Goal: Task Accomplishment & Management: Manage account settings

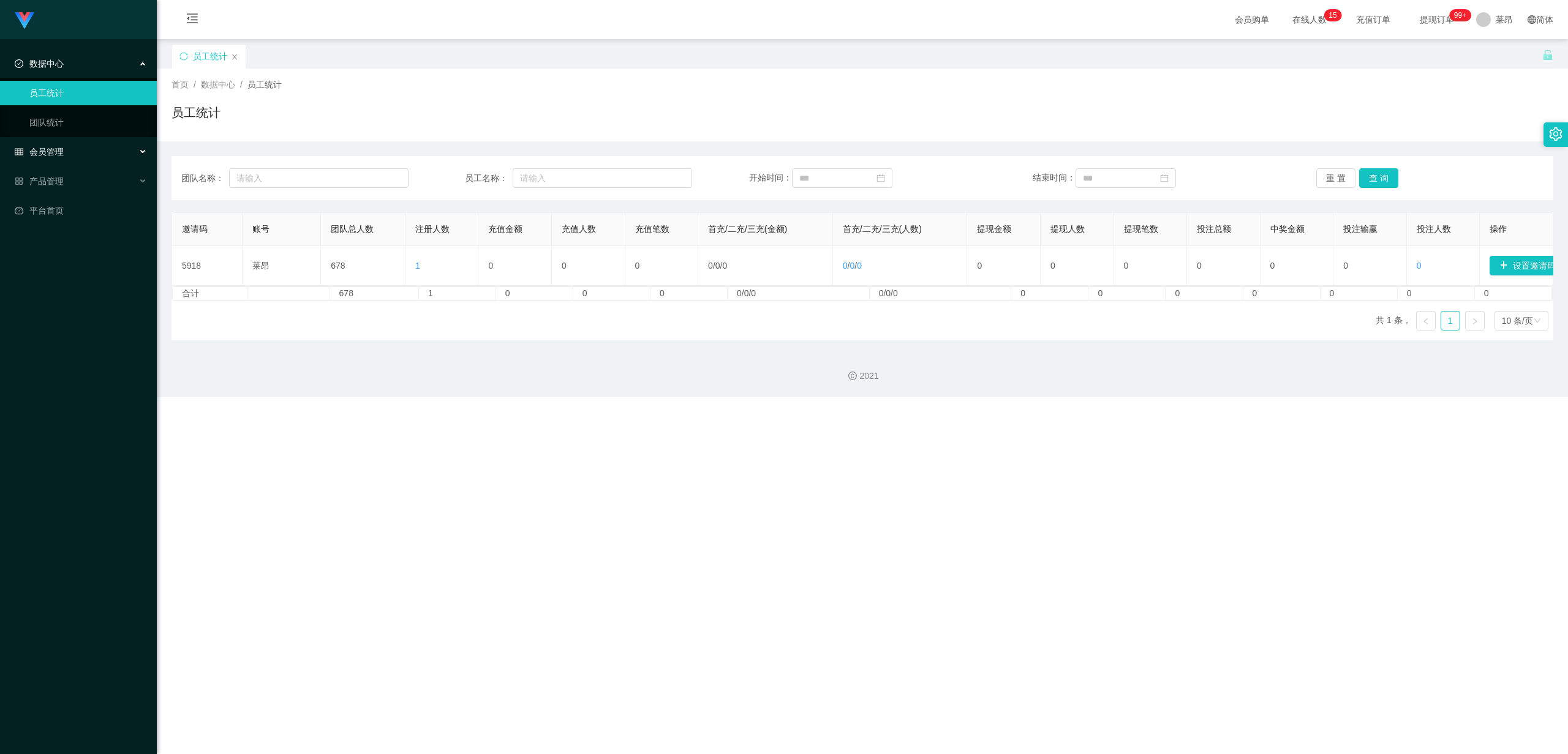
click at [64, 150] on div "会员管理" at bounding box center [78, 152] width 157 height 24
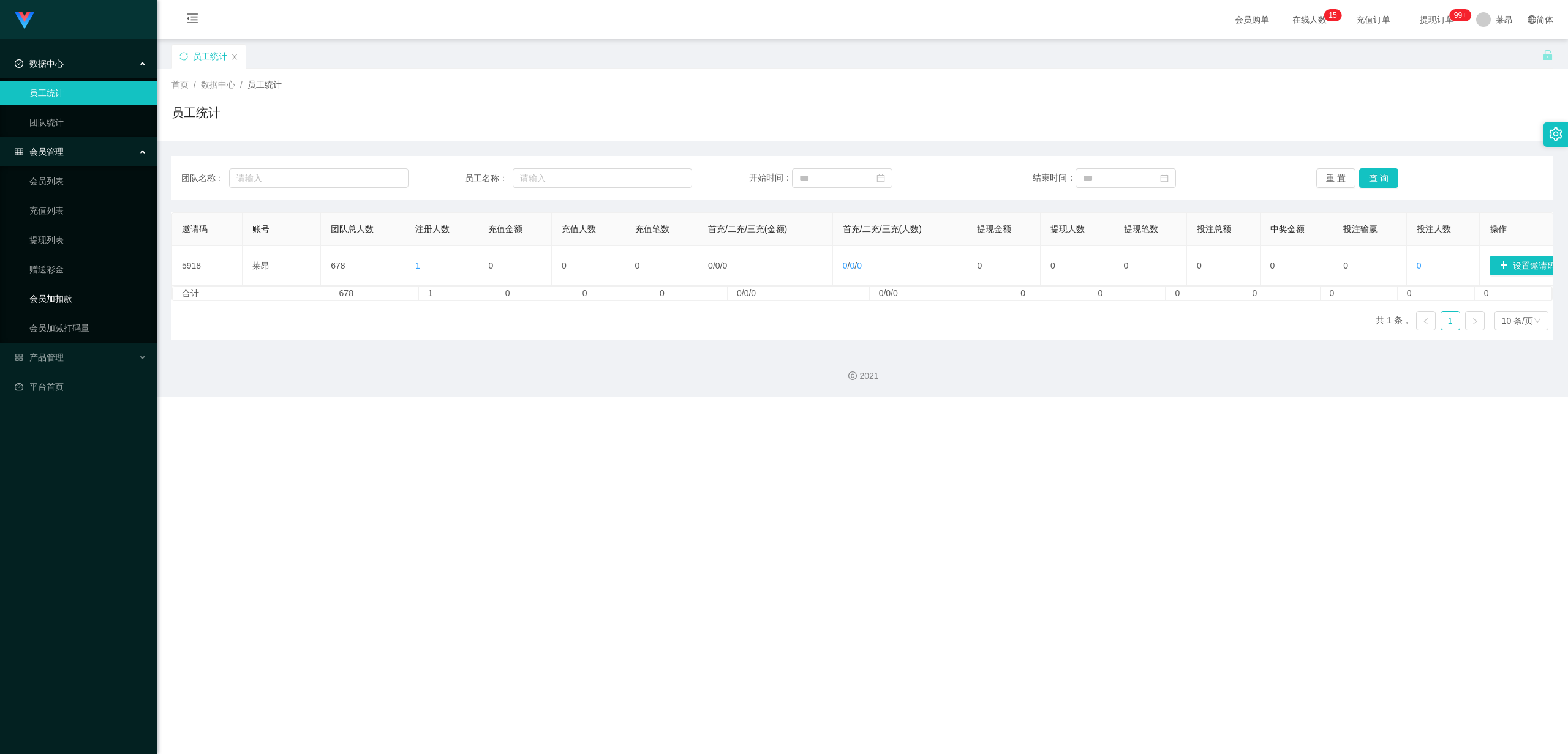
click at [91, 299] on link "会员加扣款" at bounding box center [88, 299] width 118 height 24
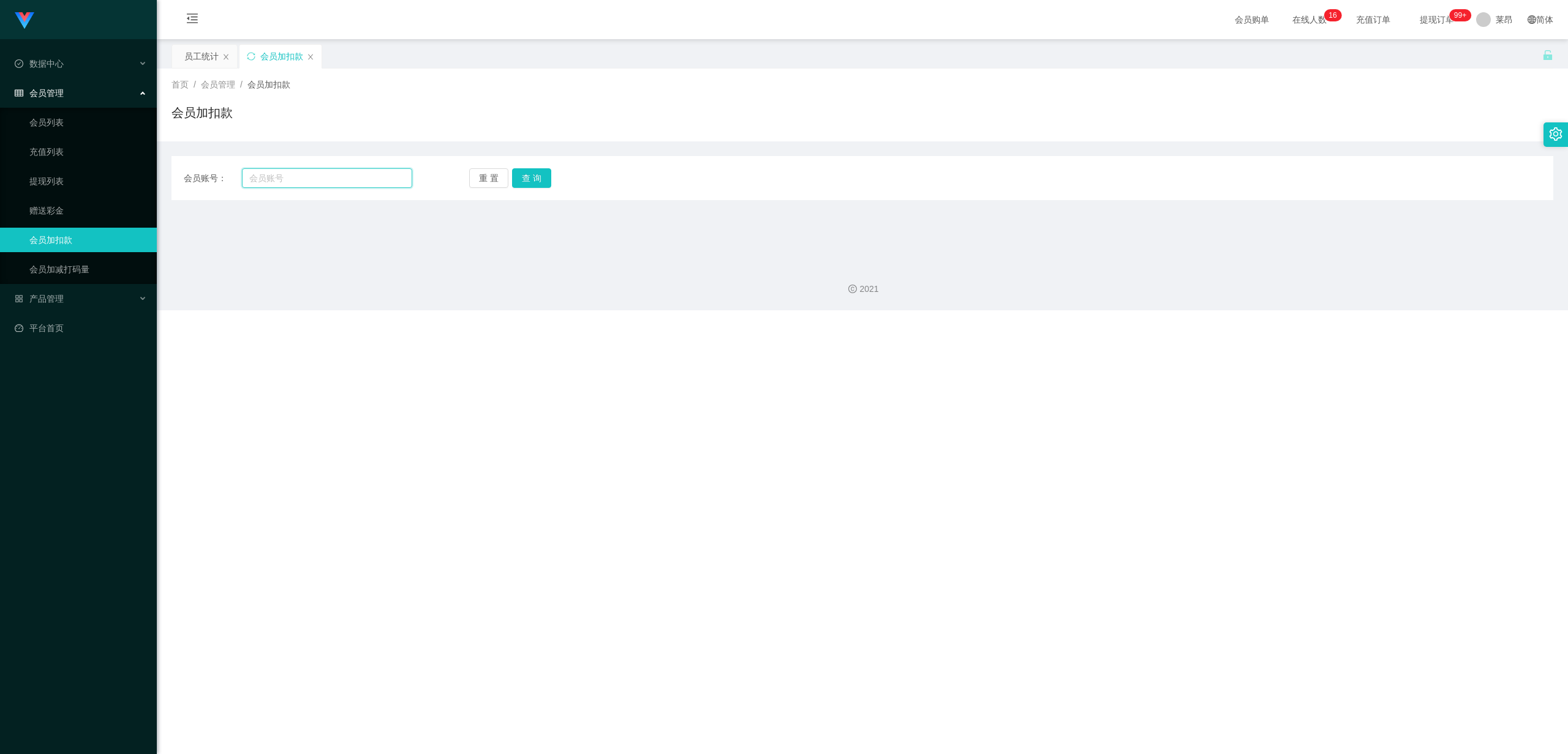
click at [331, 181] on input "text" at bounding box center [326, 178] width 170 height 19
paste input "Cheehou2440"
type input "Cheehou2440"
click at [533, 179] on button "查 询" at bounding box center [531, 178] width 39 height 19
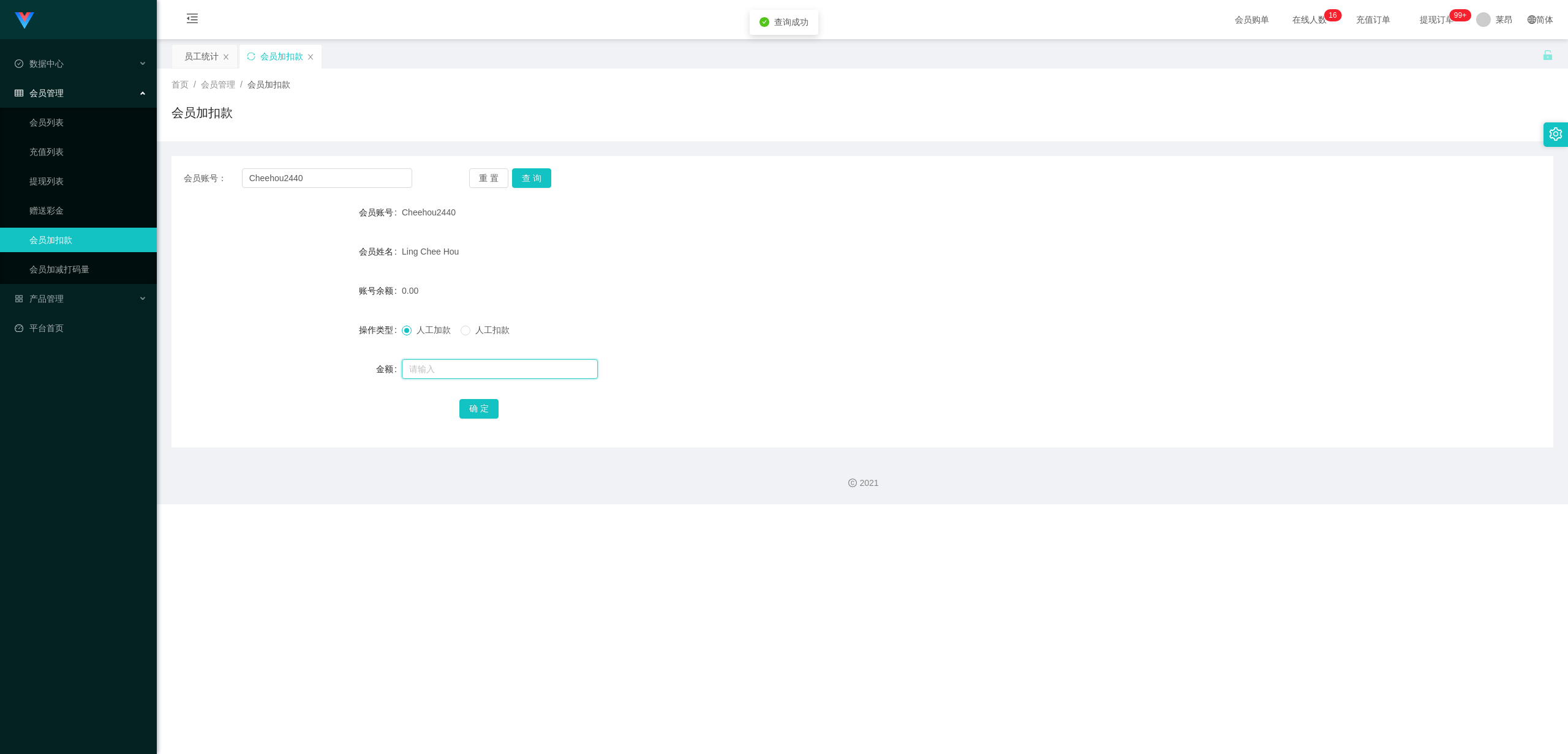
click at [418, 328] on input "text" at bounding box center [500, 369] width 196 height 19
type input "100"
click at [463, 328] on button "确 定" at bounding box center [479, 408] width 39 height 19
click at [71, 66] on div "数据中心" at bounding box center [78, 64] width 157 height 24
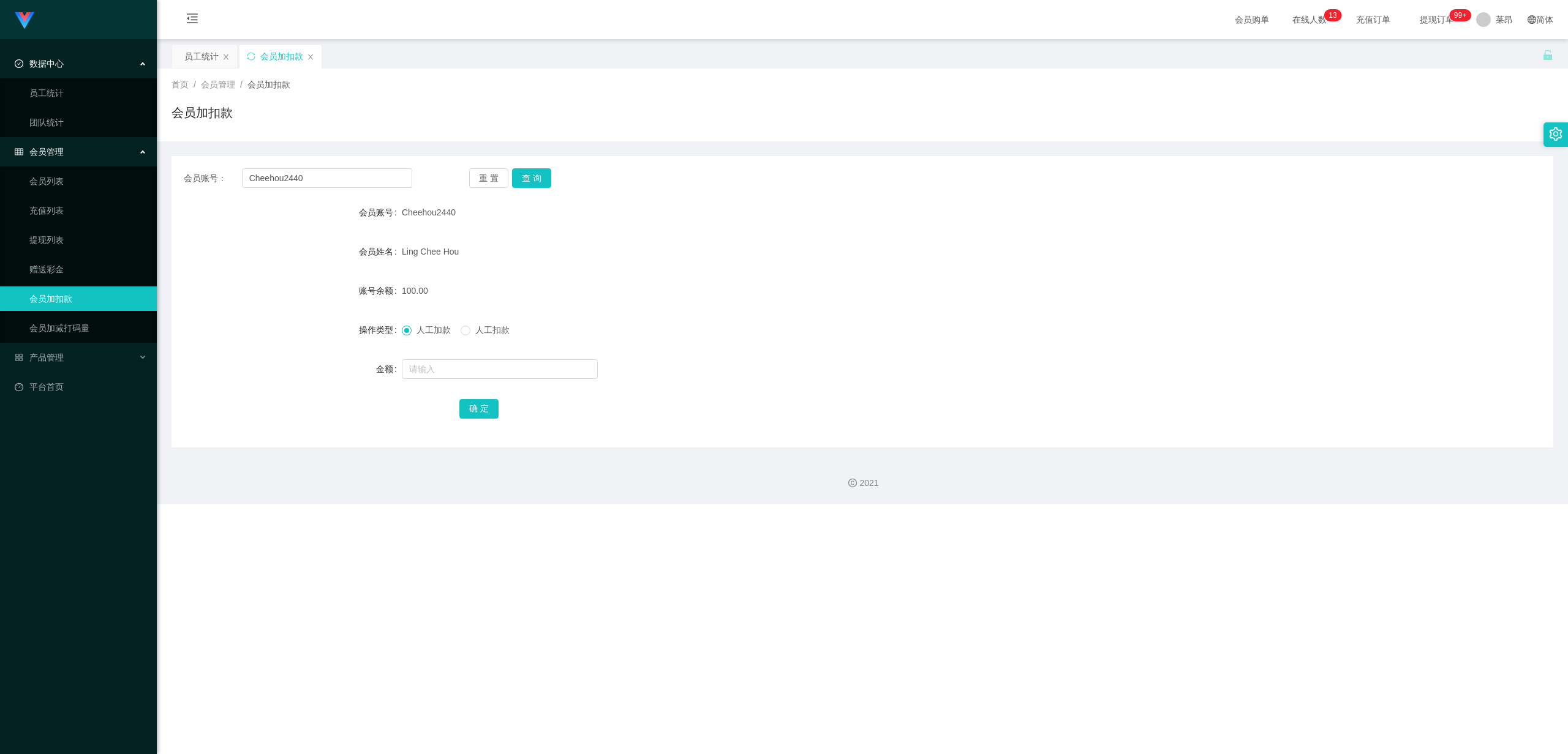
click at [87, 59] on div "数据中心" at bounding box center [78, 64] width 157 height 24
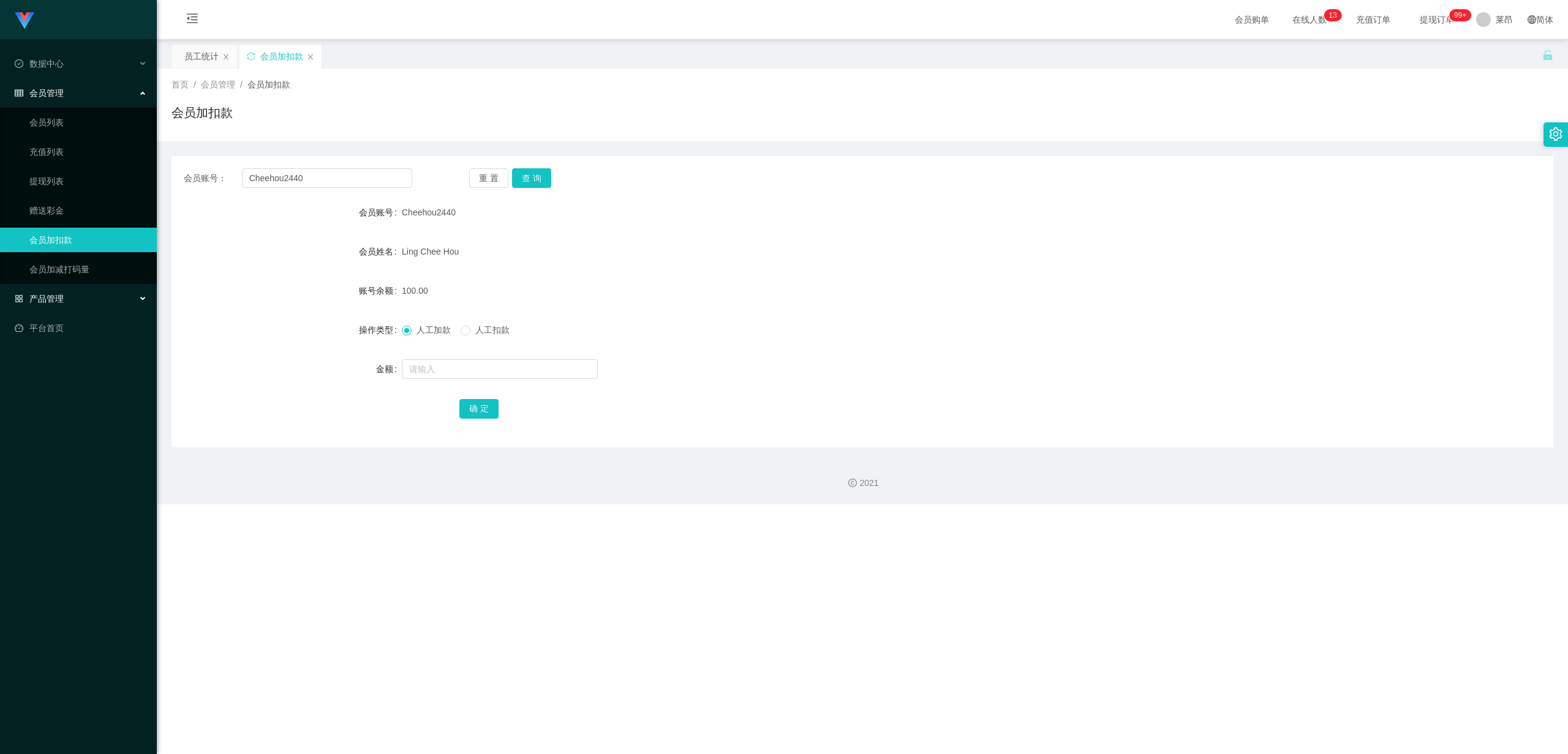
click at [77, 293] on div "产品管理" at bounding box center [78, 299] width 157 height 24
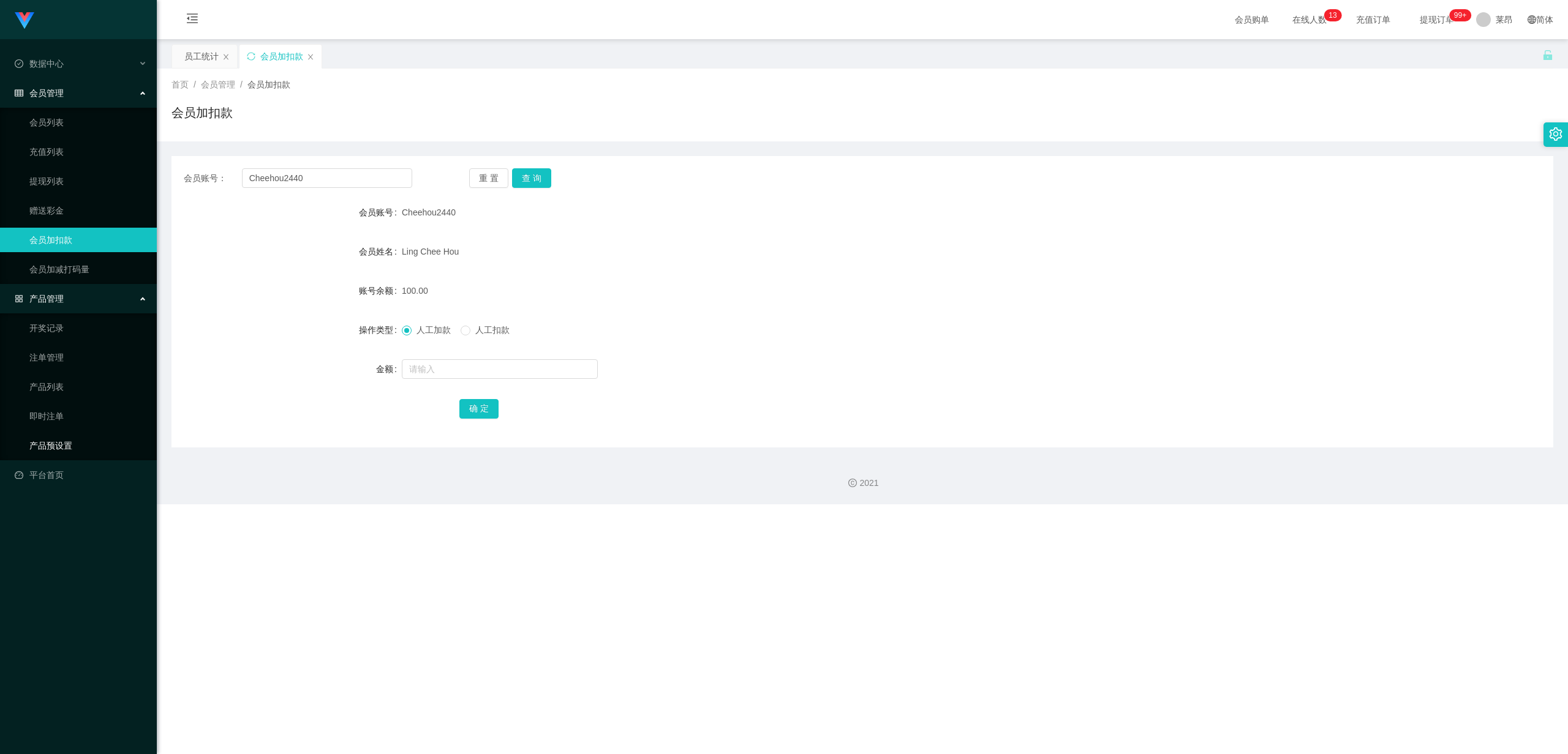
click at [79, 328] on link "产品预设置" at bounding box center [88, 445] width 118 height 24
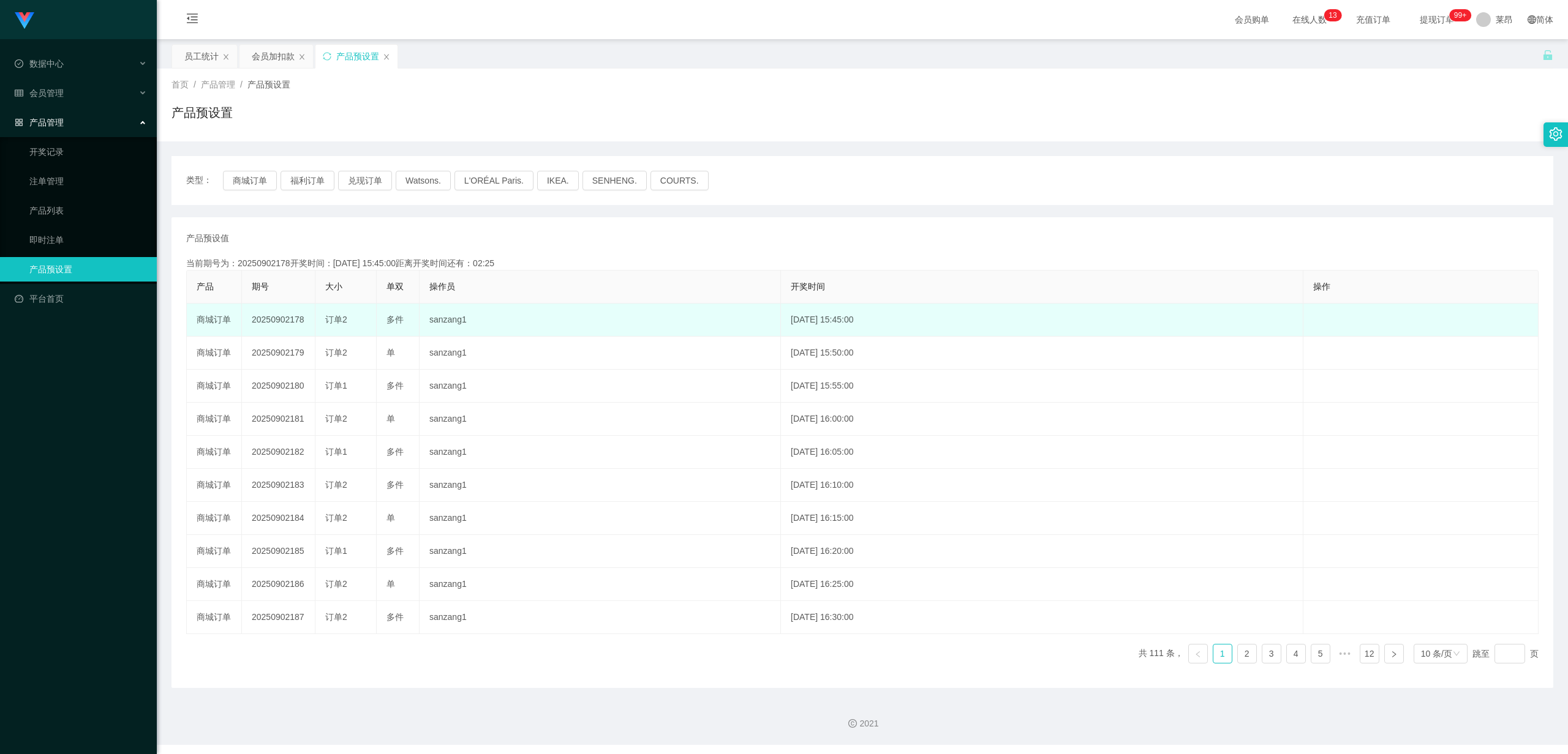
click at [371, 326] on td "订单2" at bounding box center [345, 320] width 61 height 33
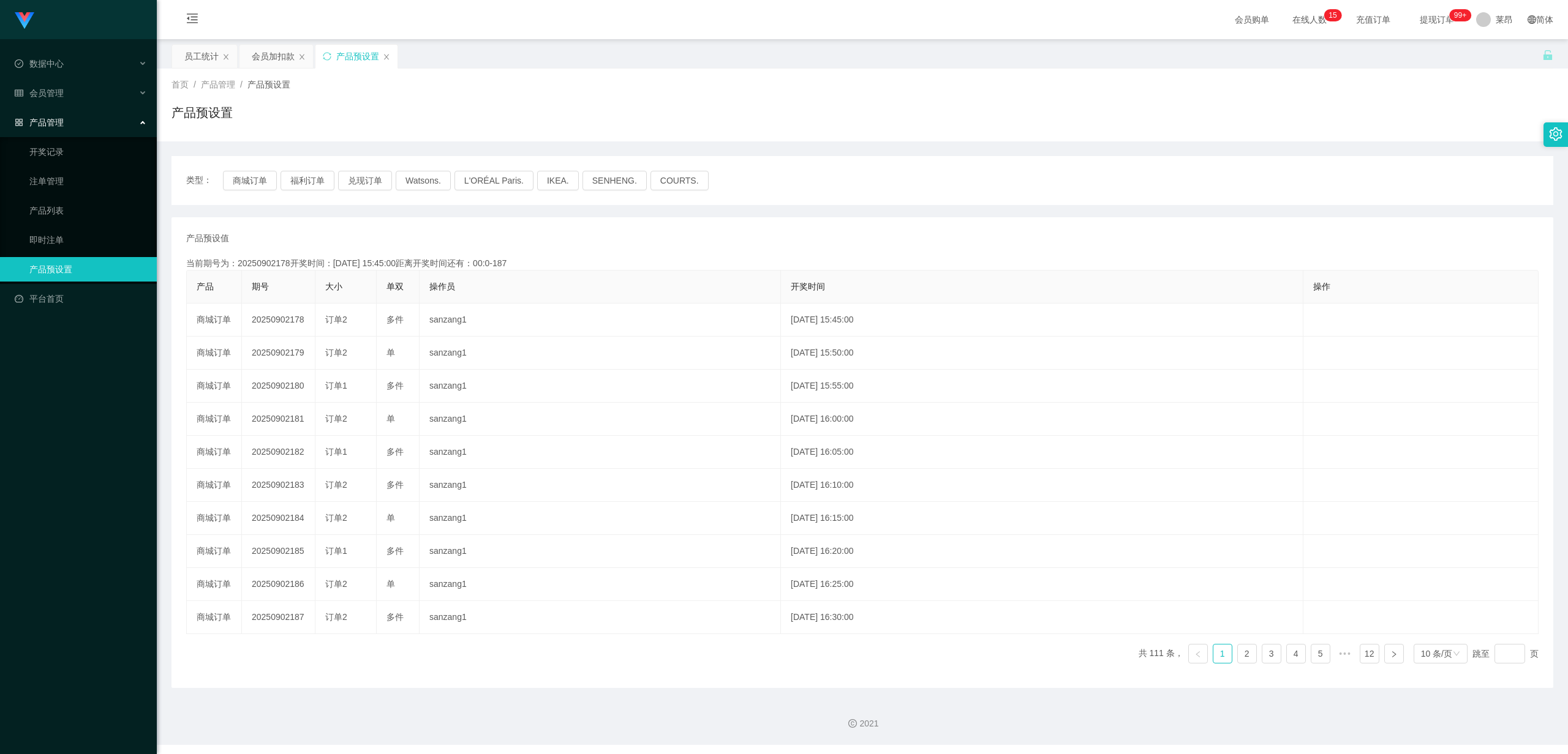
click at [91, 111] on div "产品管理" at bounding box center [78, 122] width 157 height 24
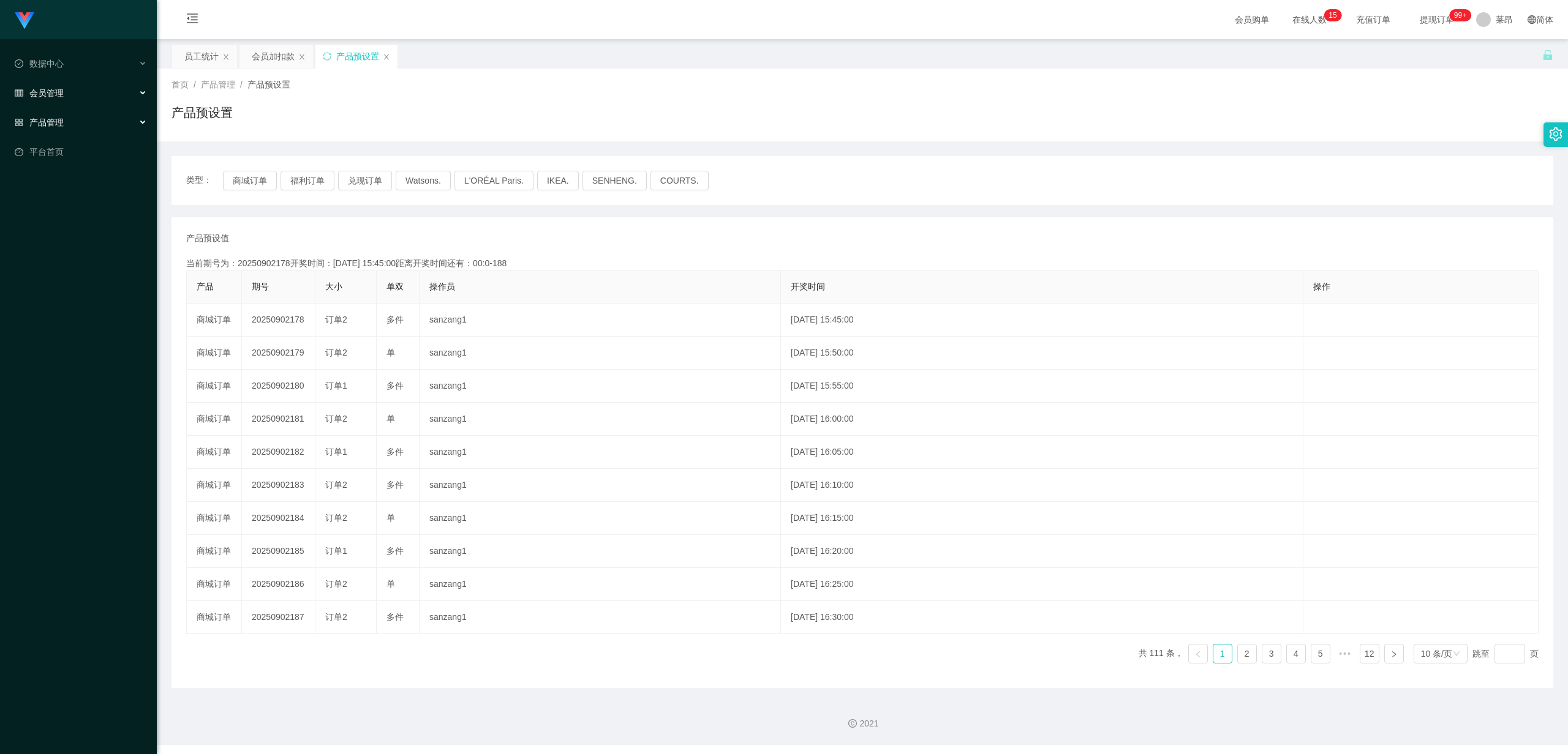
click at [79, 87] on div "会员管理" at bounding box center [78, 93] width 157 height 24
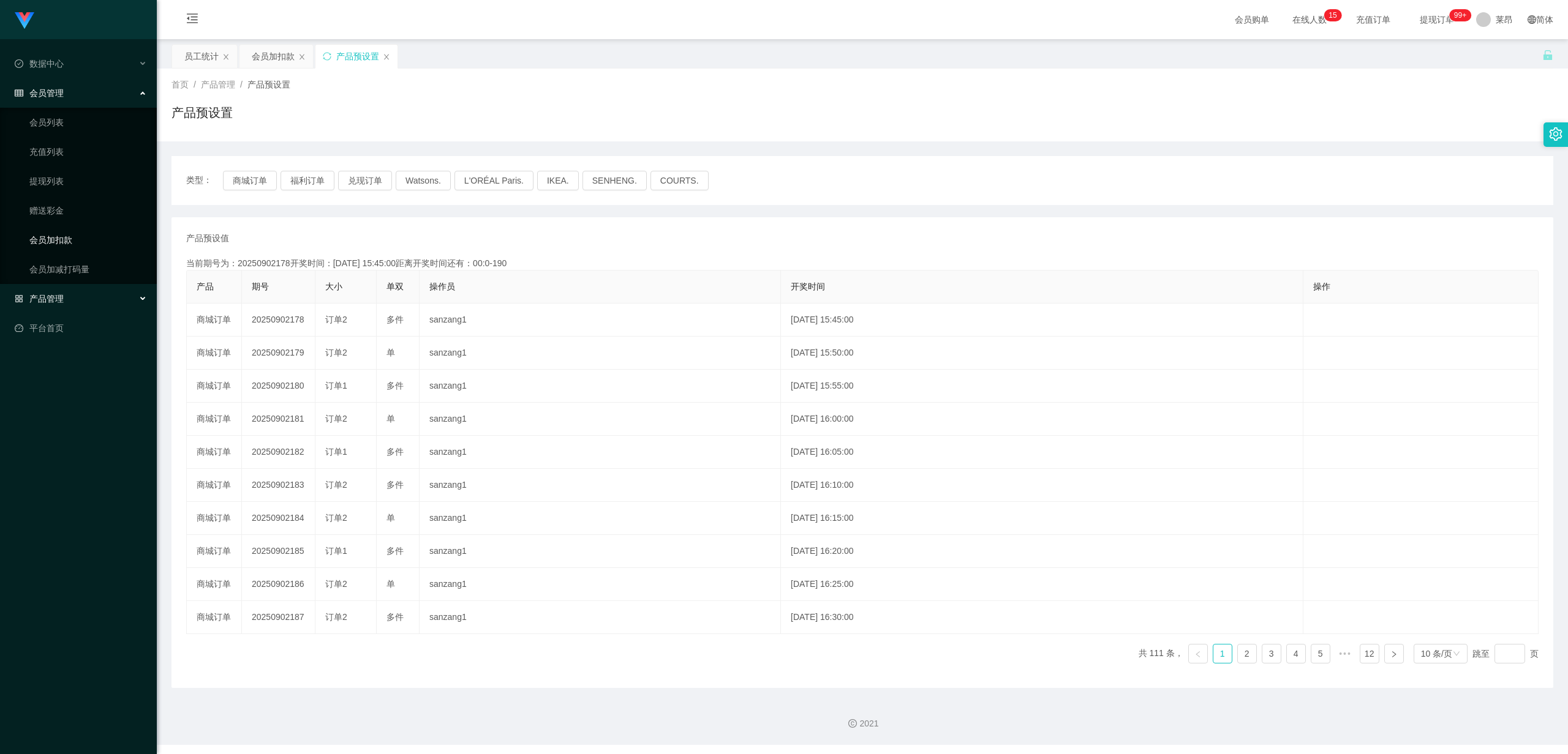
click at [81, 238] on link "会员加扣款" at bounding box center [88, 240] width 118 height 24
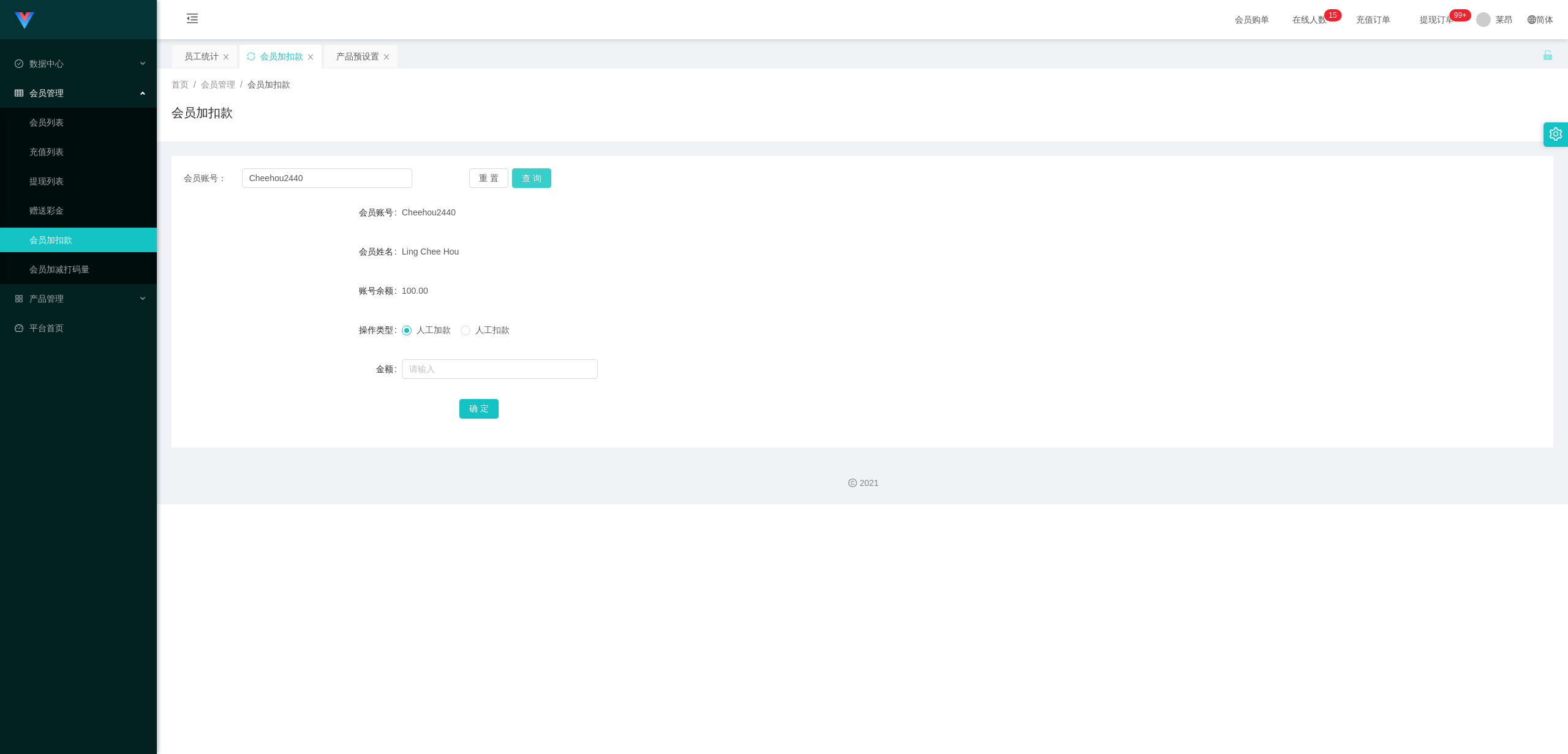
click at [522, 180] on button "查 询" at bounding box center [531, 178] width 39 height 19
click at [486, 327] on span "人工扣款" at bounding box center [492, 330] width 44 height 10
click at [427, 328] on input "text" at bounding box center [500, 369] width 196 height 19
type input "50"
click at [476, 328] on button "确 定" at bounding box center [479, 408] width 39 height 19
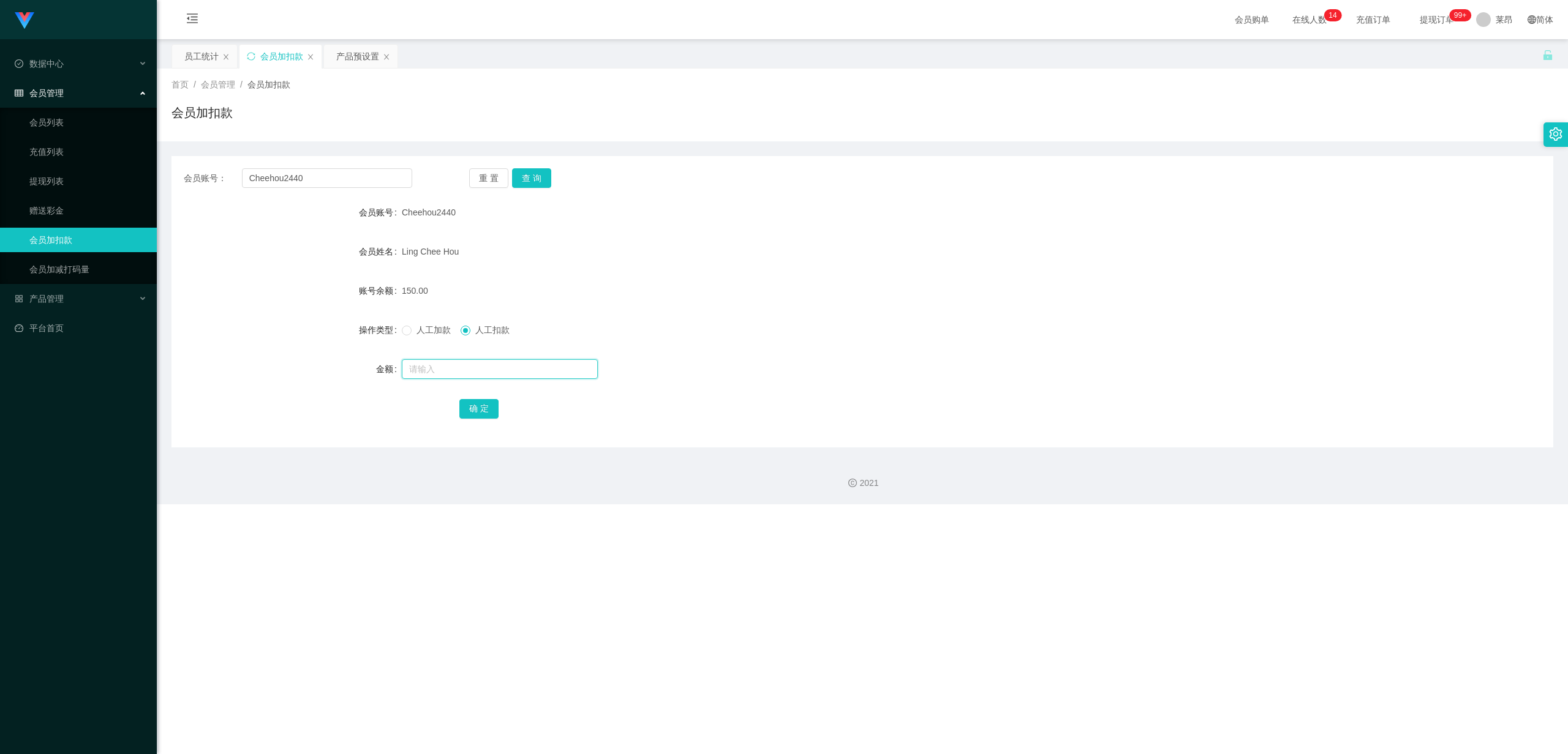
click at [473, 328] on input "text" at bounding box center [500, 369] width 196 height 19
click at [531, 183] on button "查 询" at bounding box center [531, 178] width 39 height 19
click at [402, 97] on div "首页 / 会员管理 / 会员加扣款 / 会员加扣款" at bounding box center [862, 105] width 1382 height 53
click at [558, 16] on span "提现订单 99+" at bounding box center [1436, 19] width 46 height 9
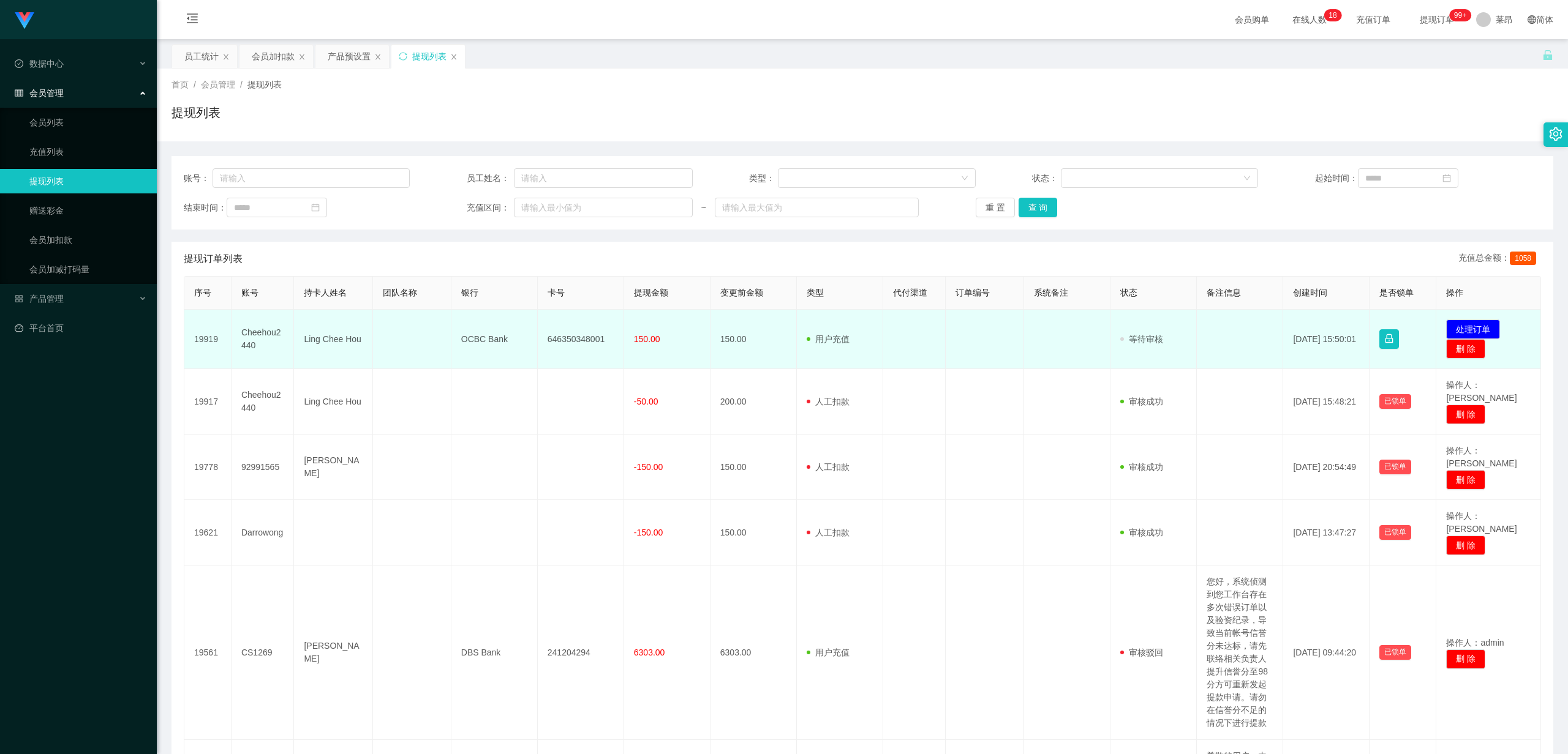
click at [558, 328] on td at bounding box center [915, 339] width 63 height 59
click at [558, 328] on button "处理订单" at bounding box center [1473, 329] width 54 height 19
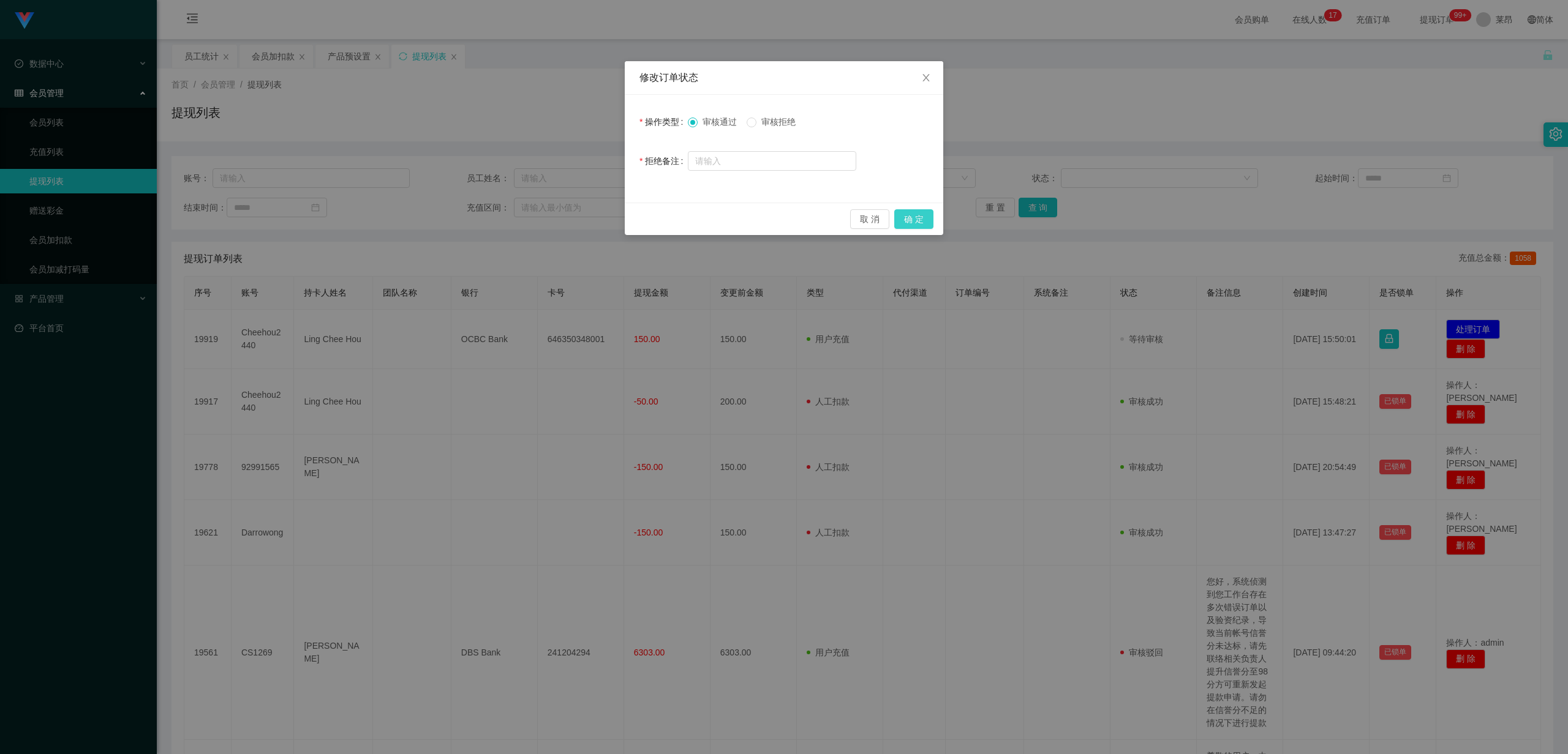
click at [558, 211] on button "确 定" at bounding box center [914, 219] width 39 height 19
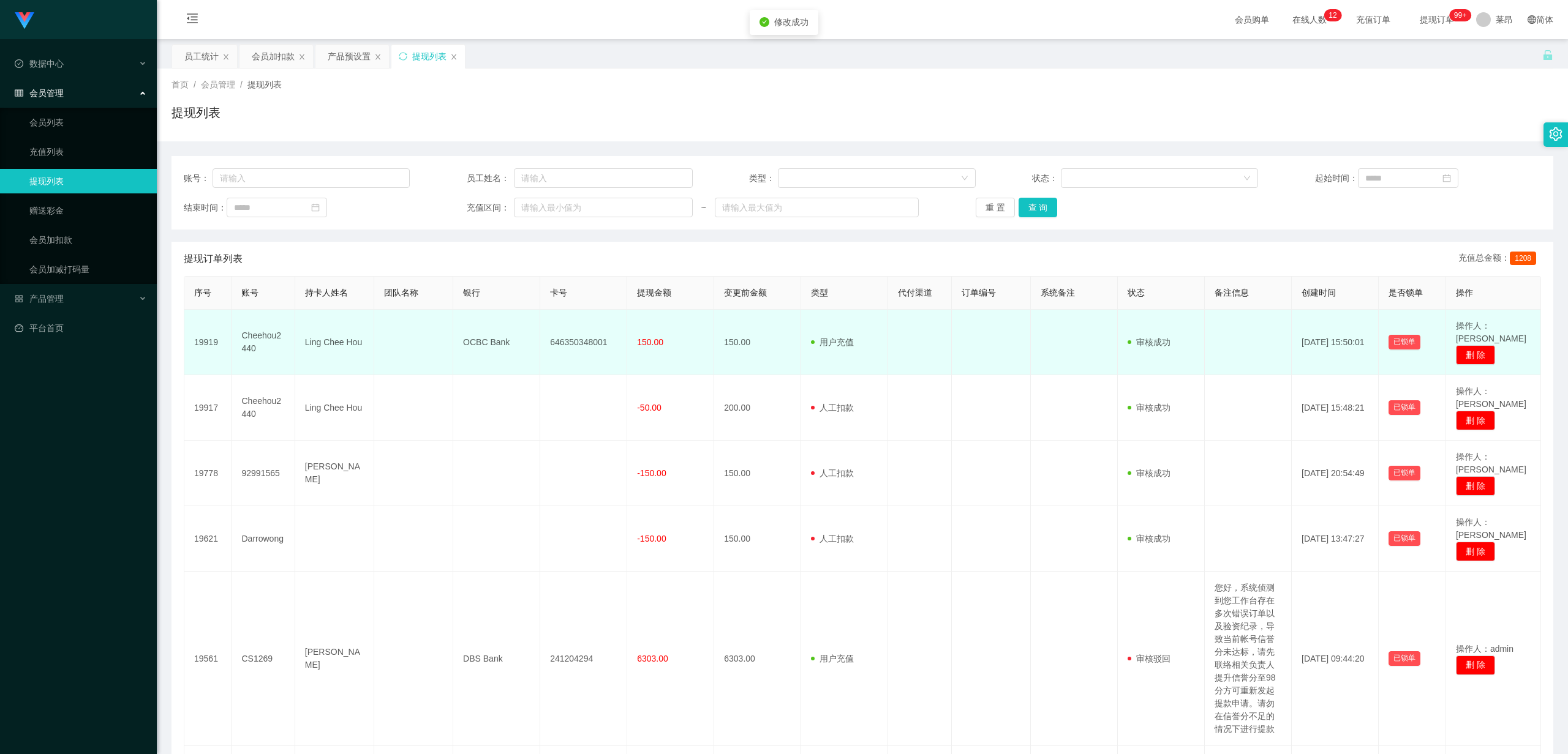
click at [324, 327] on td "Ling Chee Hou" at bounding box center [335, 342] width 79 height 66
click at [292, 328] on td "Cheehou2440" at bounding box center [263, 342] width 63 height 66
click at [302, 328] on td "Ling Chee Hou" at bounding box center [335, 342] width 79 height 66
drag, startPoint x: 300, startPoint y: 332, endPoint x: 681, endPoint y: 329, distance: 381.0
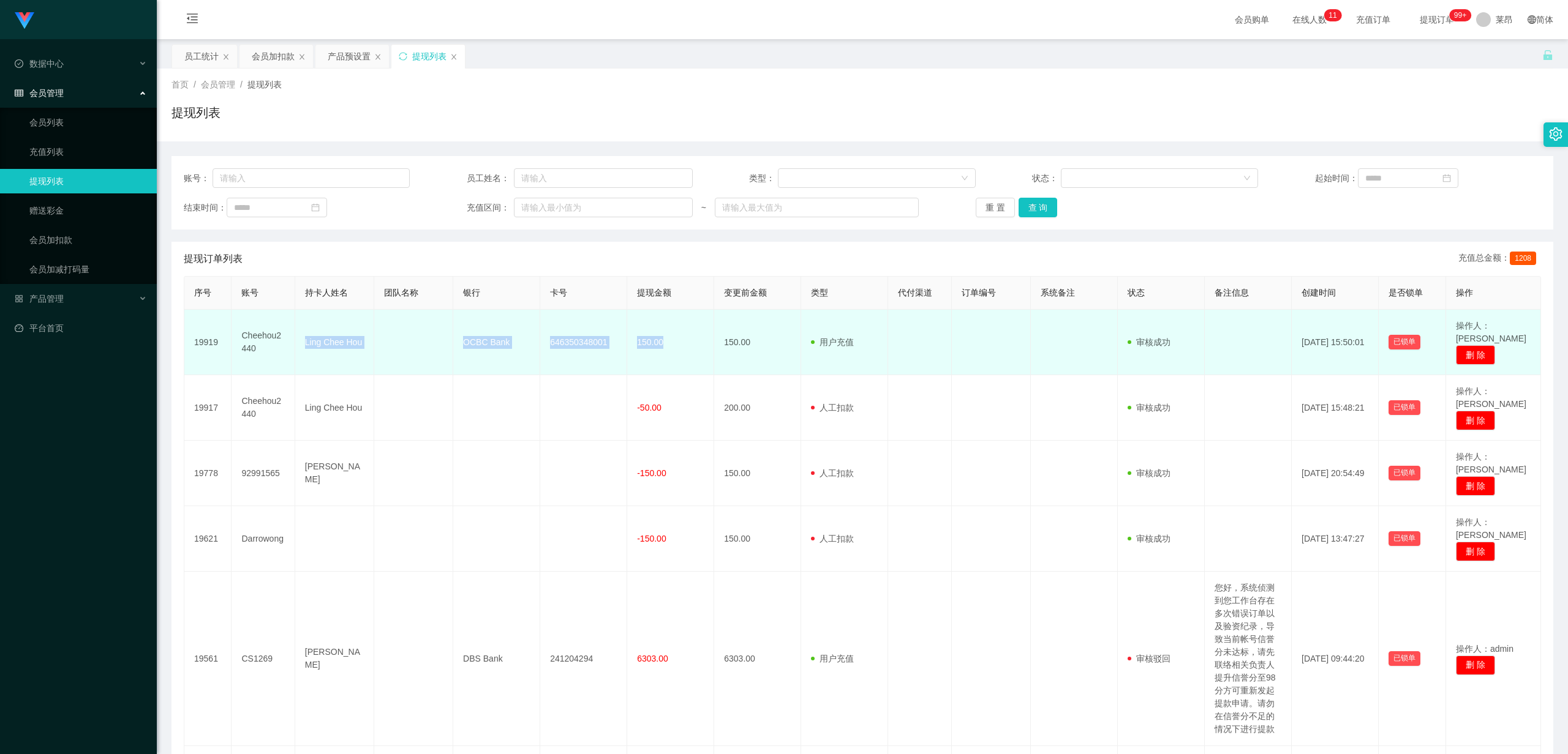
click at [558, 328] on tr "19919 Cheehou2440 Ling Chee Hou OCBC Bank 646350348001 150.00 150.00 用户充值 人工扣款 …" at bounding box center [862, 342] width 1356 height 66
copy tr "Ling Chee Hou OCBC Bank 646350348001 150.00"
click at [558, 328] on td at bounding box center [992, 342] width 79 height 66
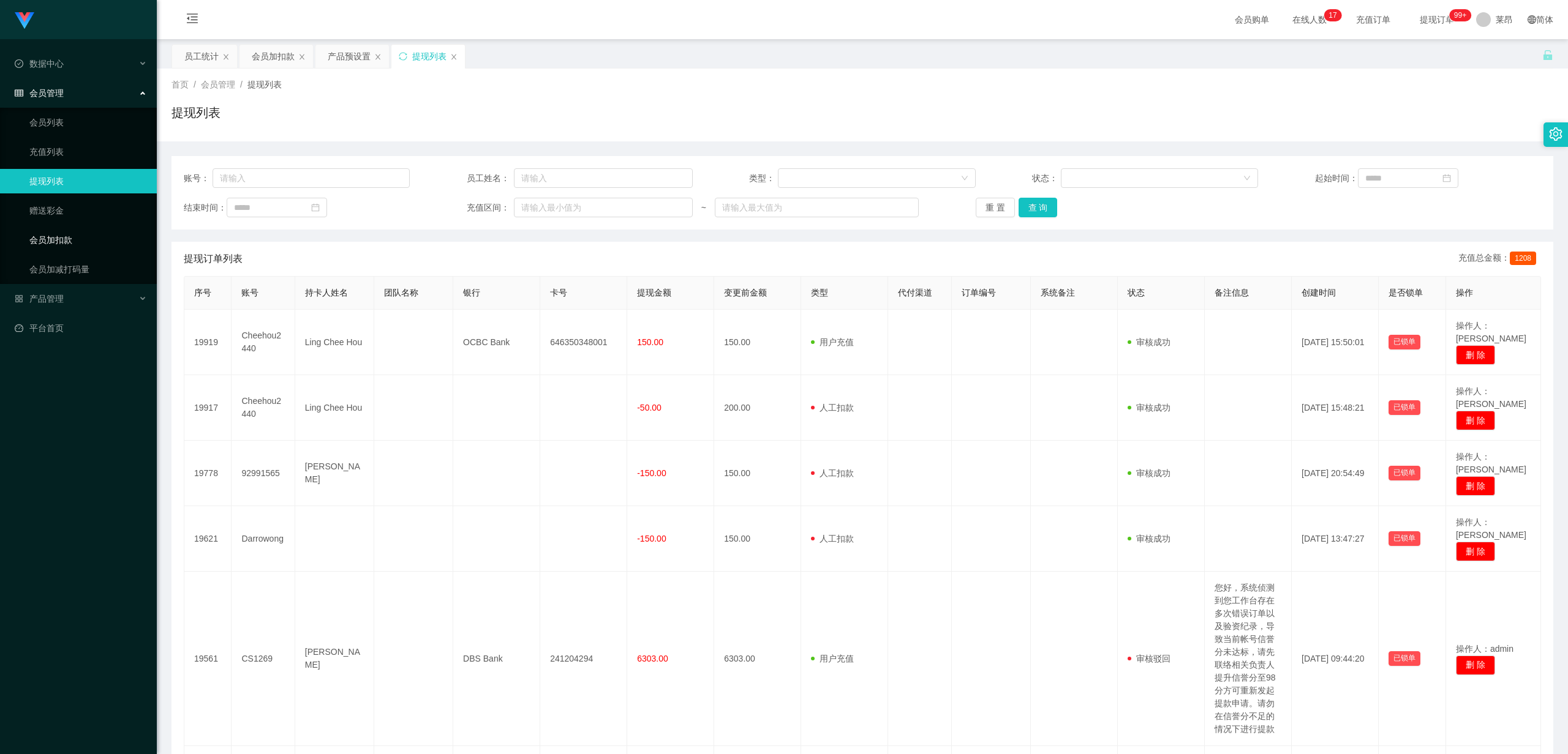
click at [98, 234] on link "会员加扣款" at bounding box center [88, 240] width 118 height 24
